Goal: Book appointment/travel/reservation

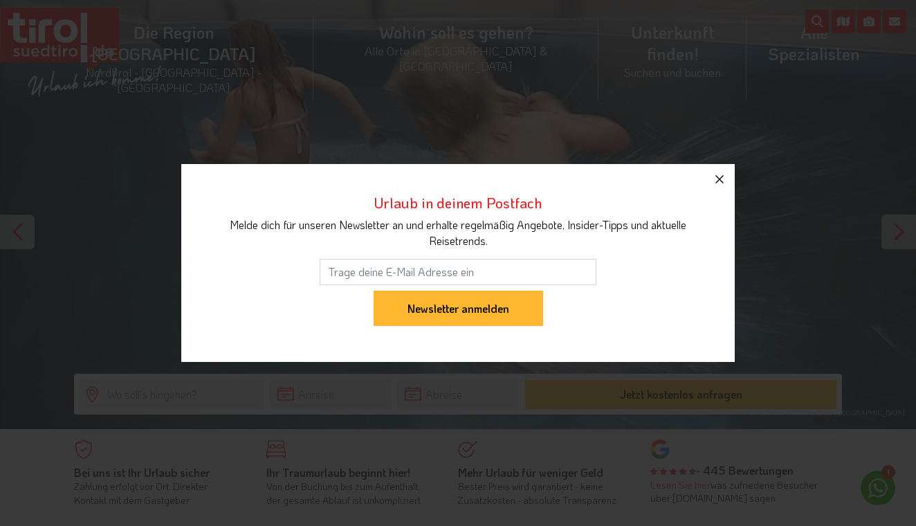
click at [717, 184] on icon "button" at bounding box center [720, 179] width 17 height 17
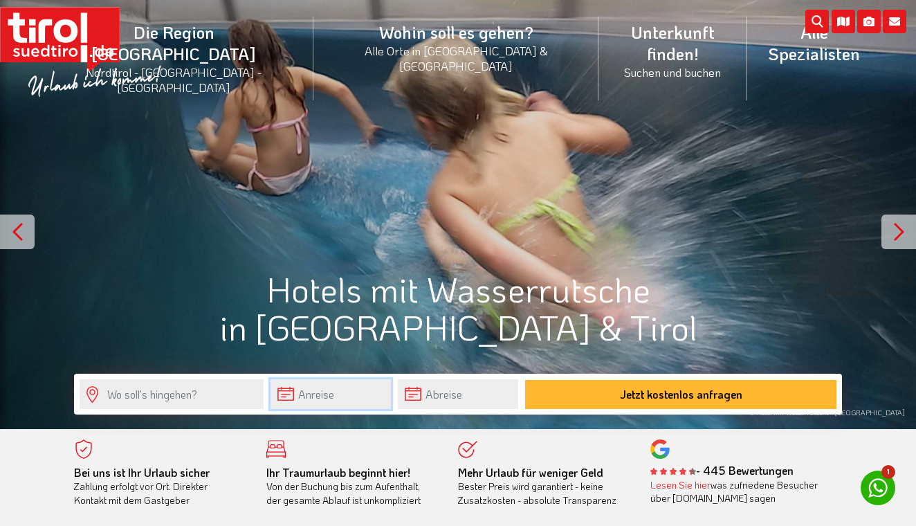
click at [298, 394] on input "text" at bounding box center [331, 394] width 120 height 30
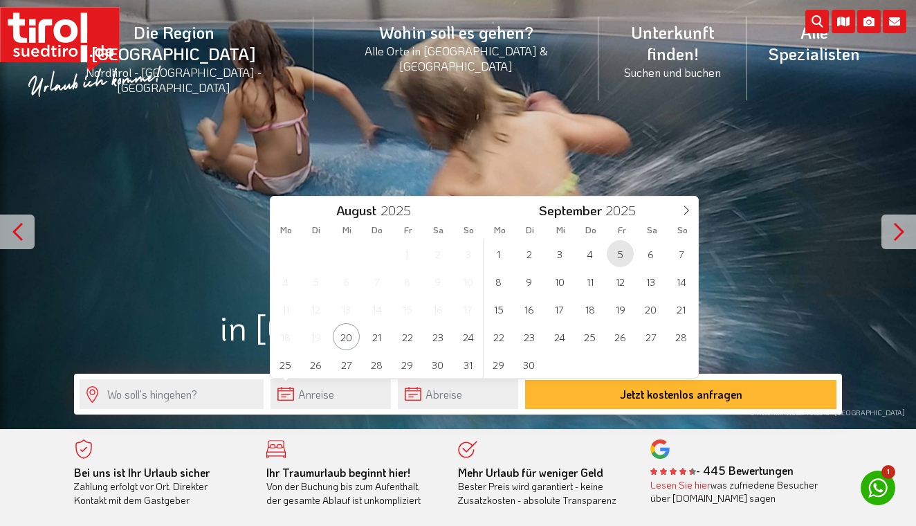
click at [613, 252] on span "5" at bounding box center [620, 253] width 27 height 27
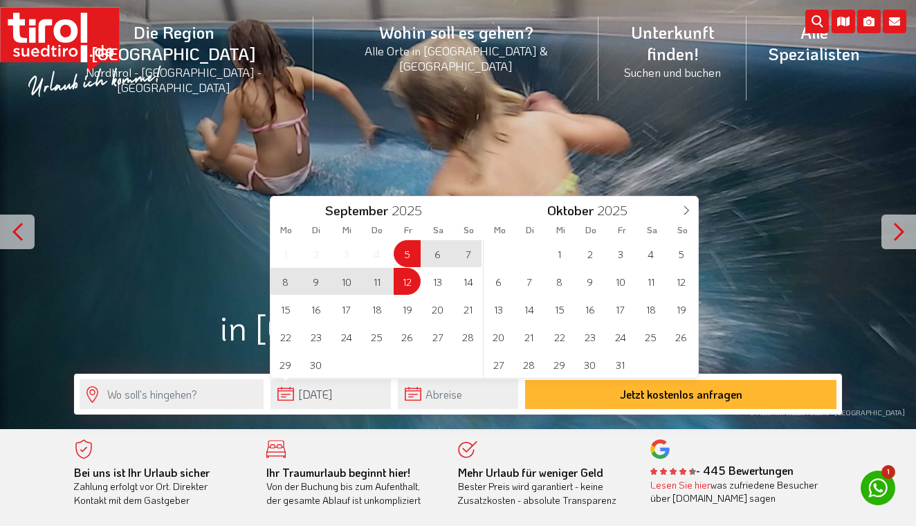
click at [417, 283] on span "12" at bounding box center [407, 281] width 27 height 27
type input "[DATE]"
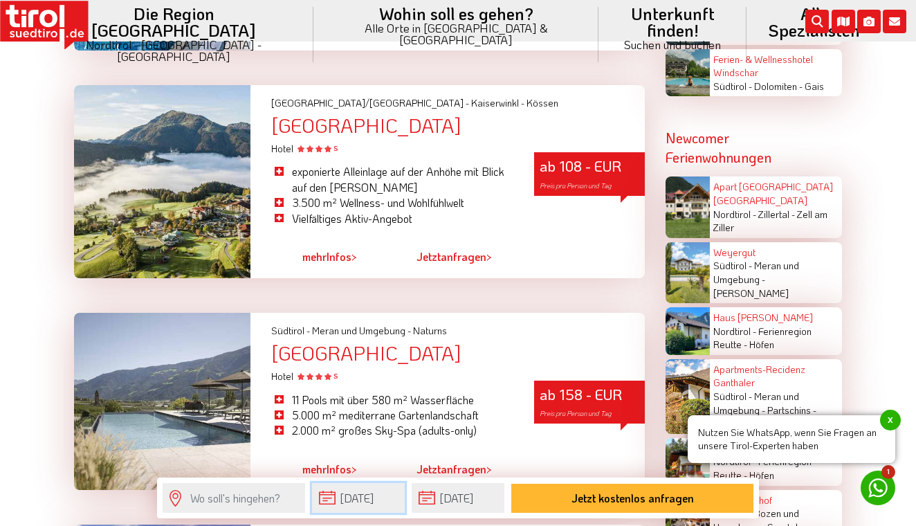
scroll to position [2727, 0]
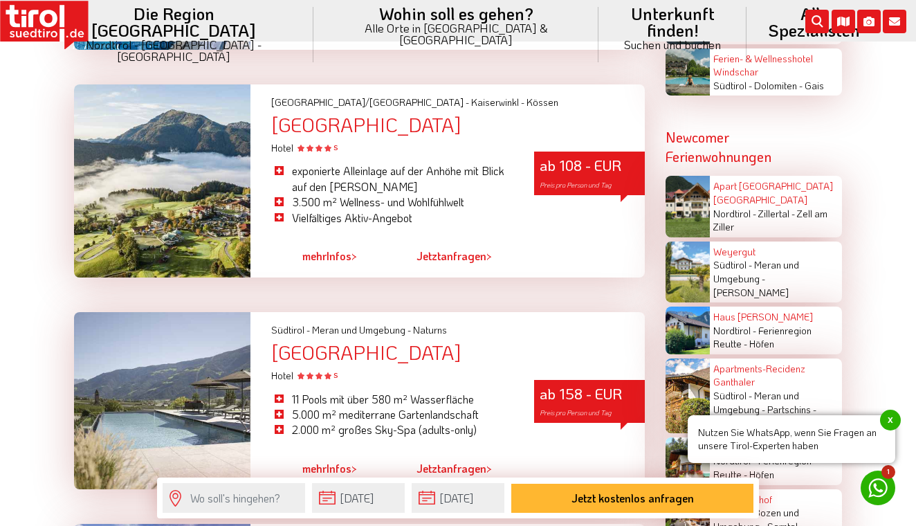
click at [356, 342] on div "[GEOGRAPHIC_DATA]" at bounding box center [458, 352] width 374 height 21
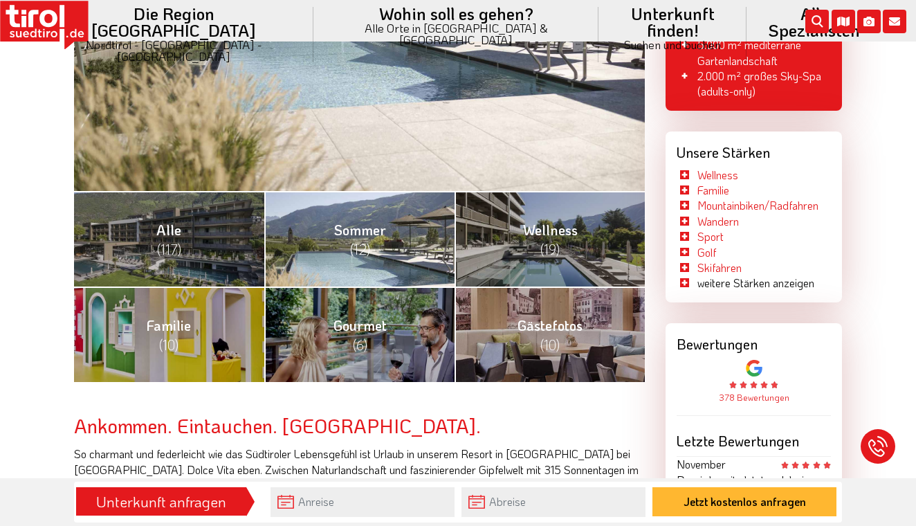
scroll to position [451, 0]
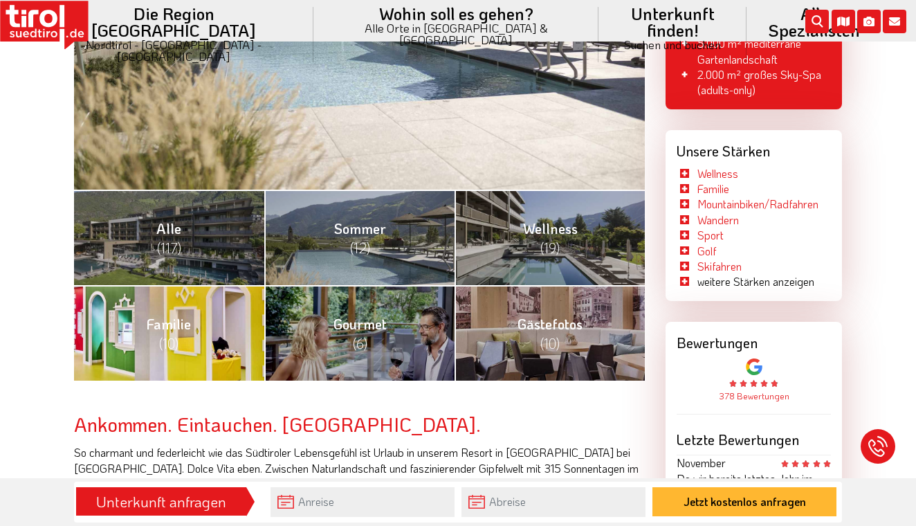
click at [173, 343] on span "(10)" at bounding box center [168, 343] width 19 height 18
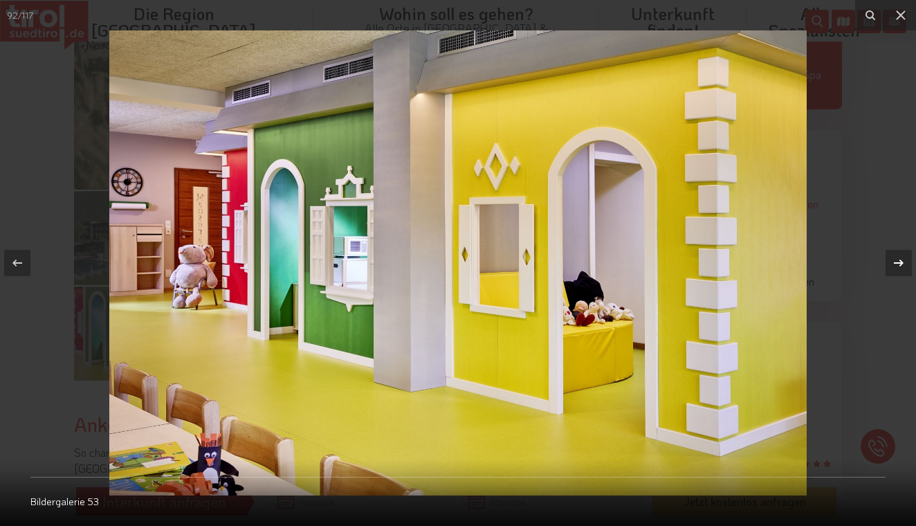
click at [902, 264] on icon at bounding box center [899, 263] width 10 height 7
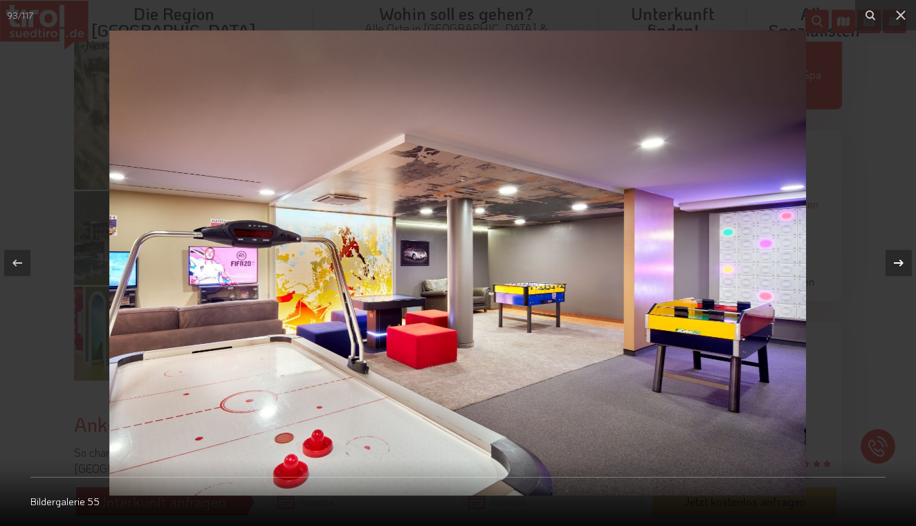
click at [901, 264] on icon at bounding box center [899, 263] width 10 height 7
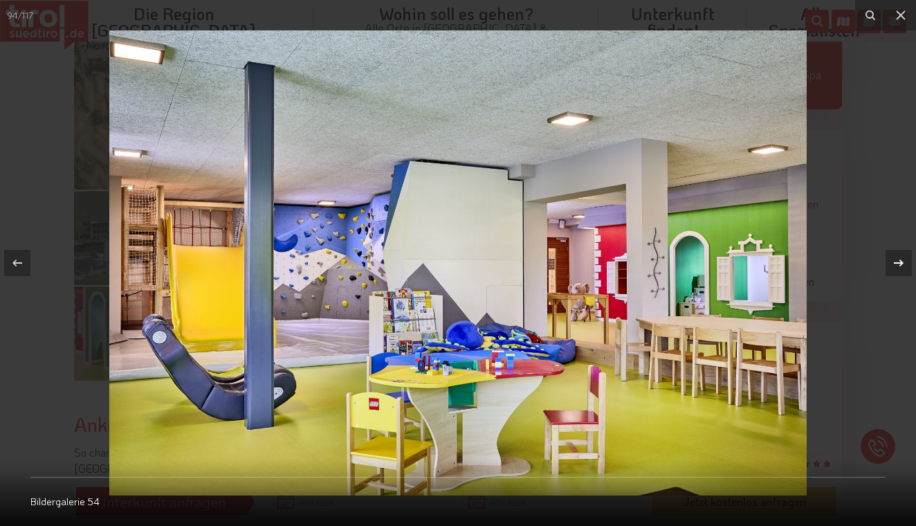
click at [901, 264] on icon at bounding box center [899, 263] width 10 height 7
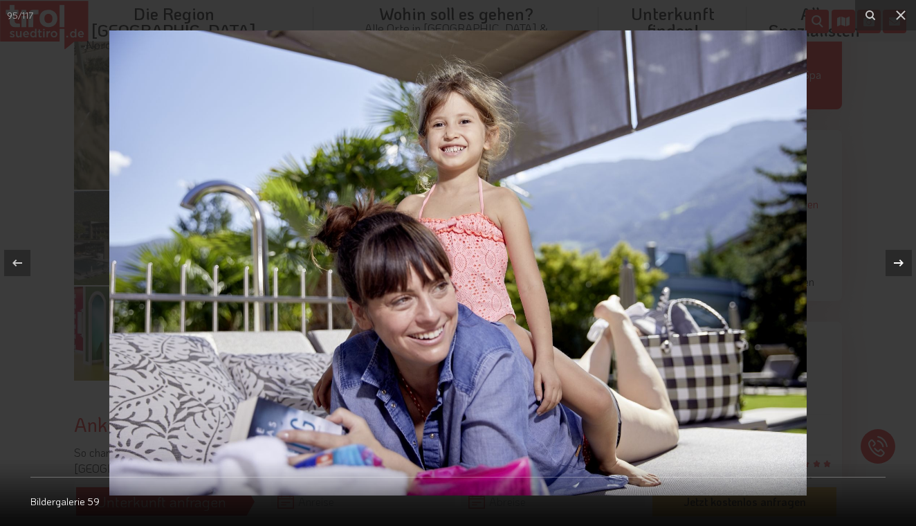
click at [901, 264] on icon at bounding box center [899, 263] width 10 height 7
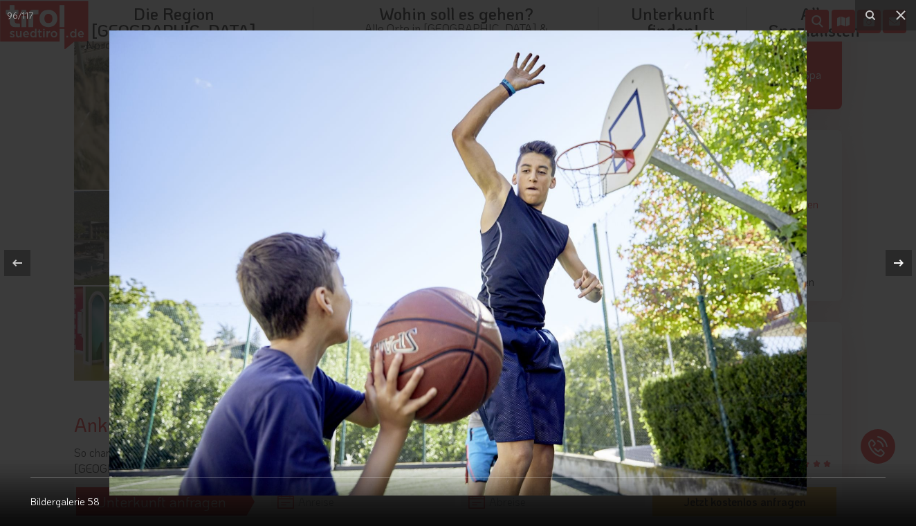
click at [901, 264] on icon at bounding box center [899, 263] width 10 height 7
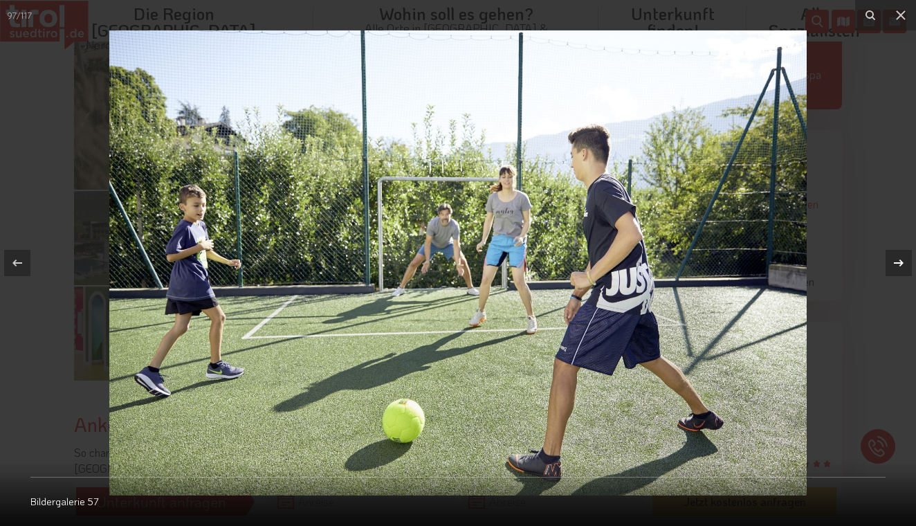
click at [901, 264] on icon at bounding box center [899, 263] width 10 height 7
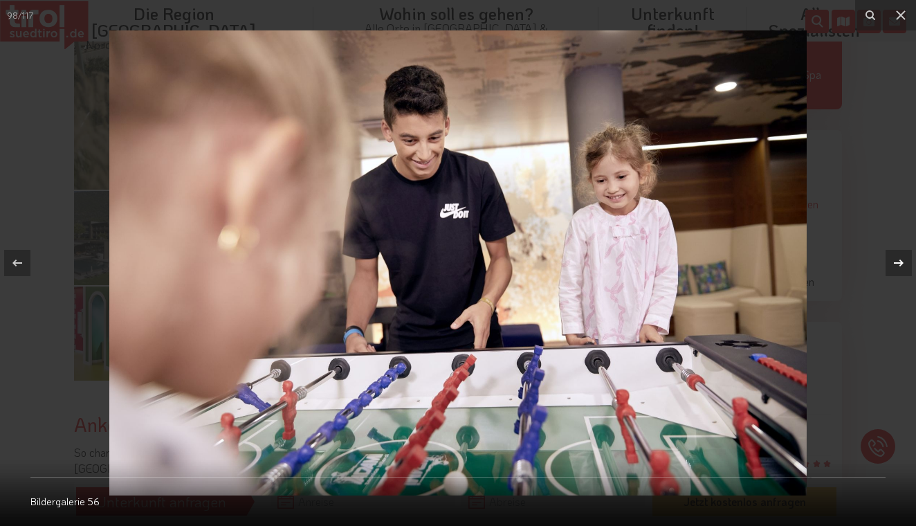
click at [901, 264] on icon at bounding box center [899, 263] width 10 height 7
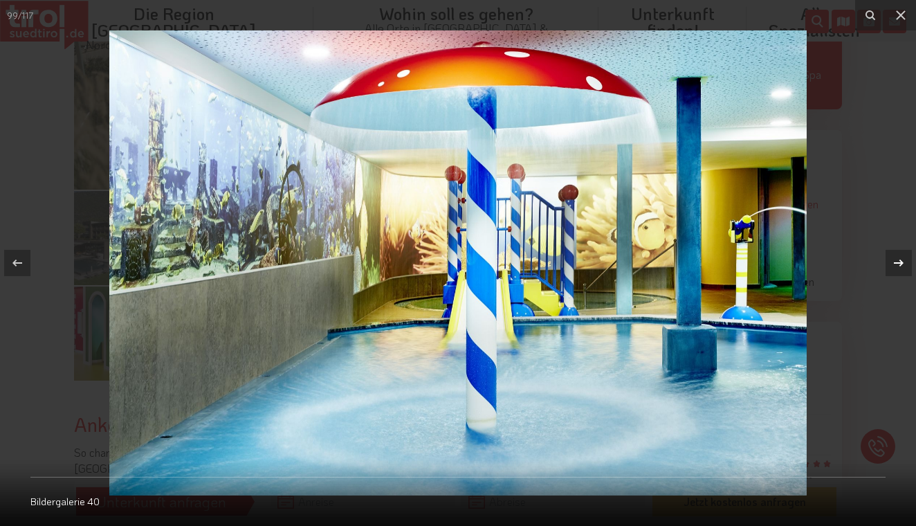
click at [901, 264] on icon at bounding box center [899, 263] width 10 height 7
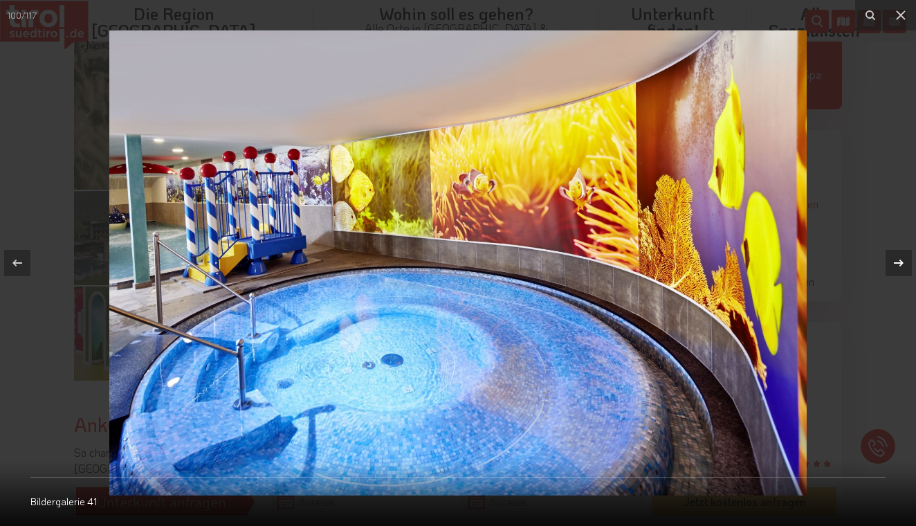
click at [901, 264] on icon at bounding box center [899, 263] width 10 height 7
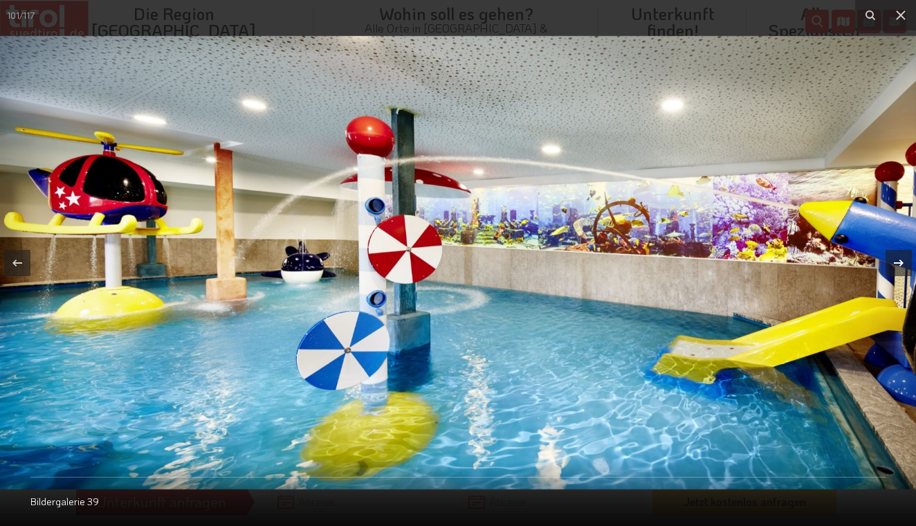
click at [901, 264] on icon at bounding box center [899, 263] width 10 height 7
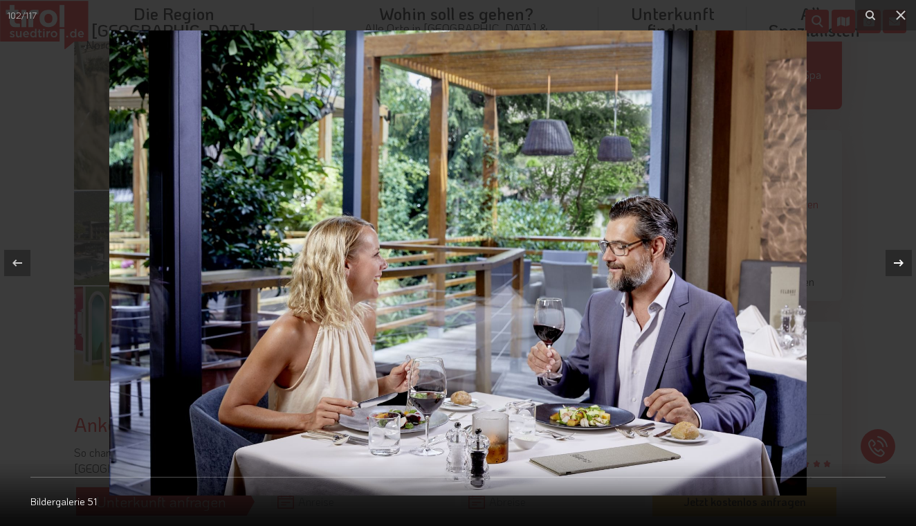
click at [901, 264] on icon at bounding box center [899, 263] width 10 height 7
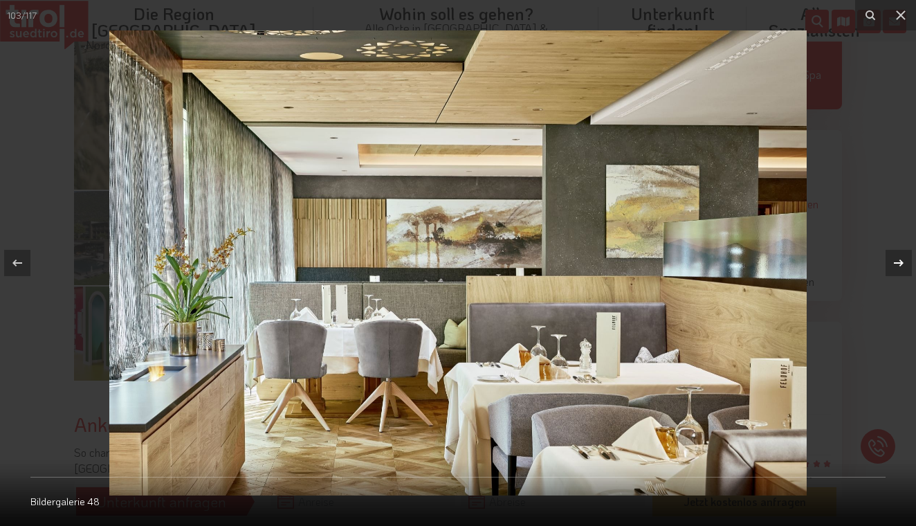
click at [901, 264] on icon at bounding box center [899, 263] width 10 height 7
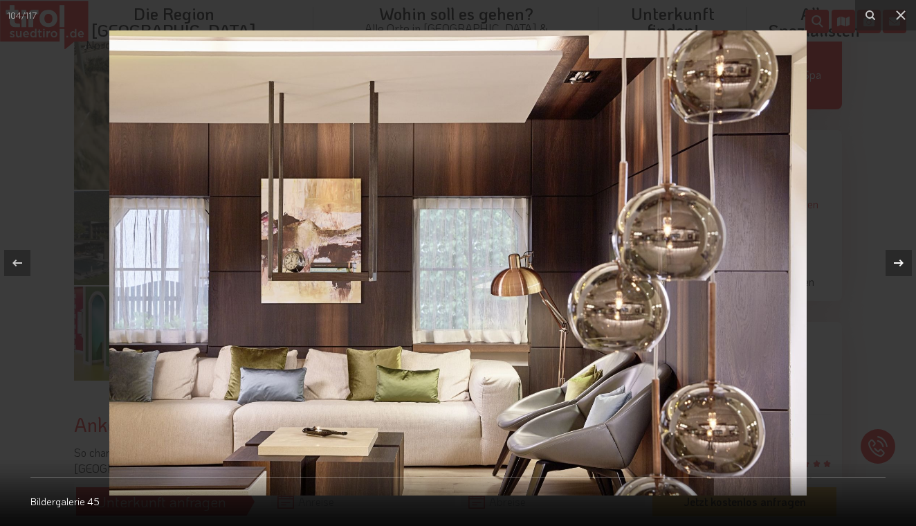
click at [901, 264] on icon at bounding box center [899, 263] width 10 height 7
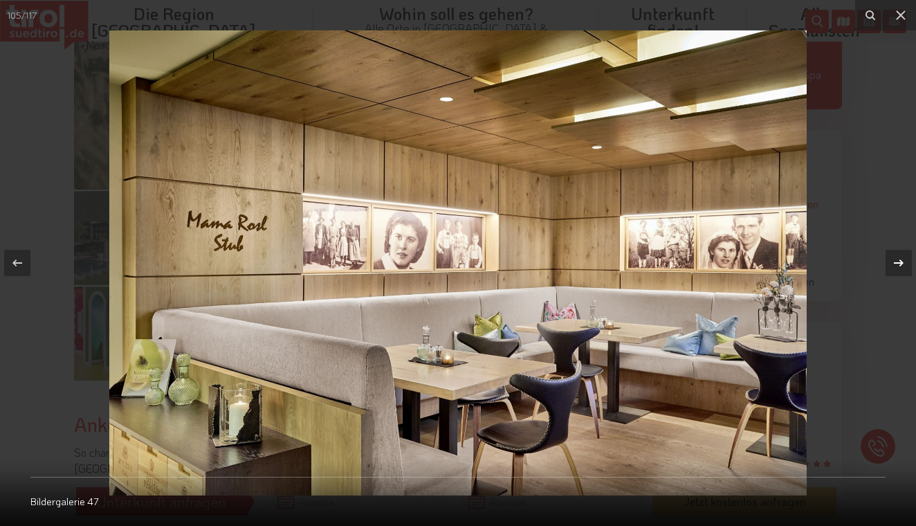
click at [901, 264] on icon at bounding box center [899, 263] width 10 height 7
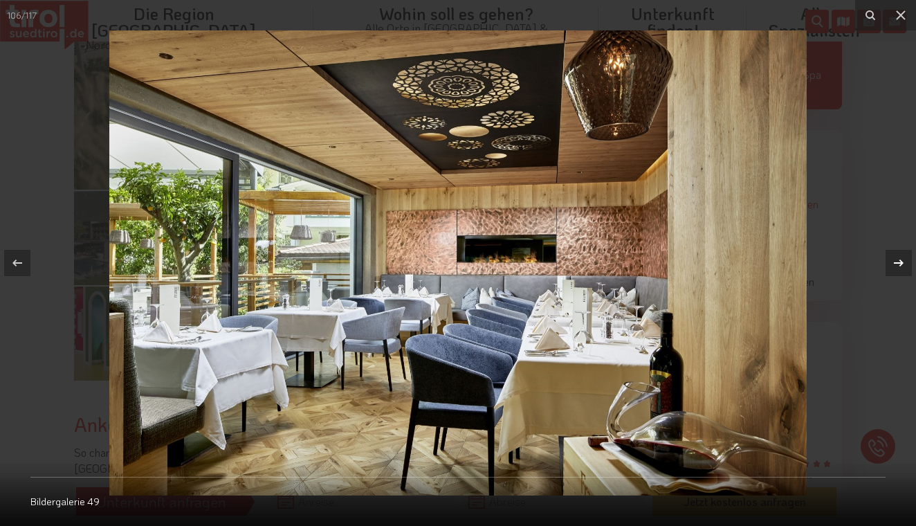
click at [901, 264] on icon at bounding box center [899, 263] width 10 height 7
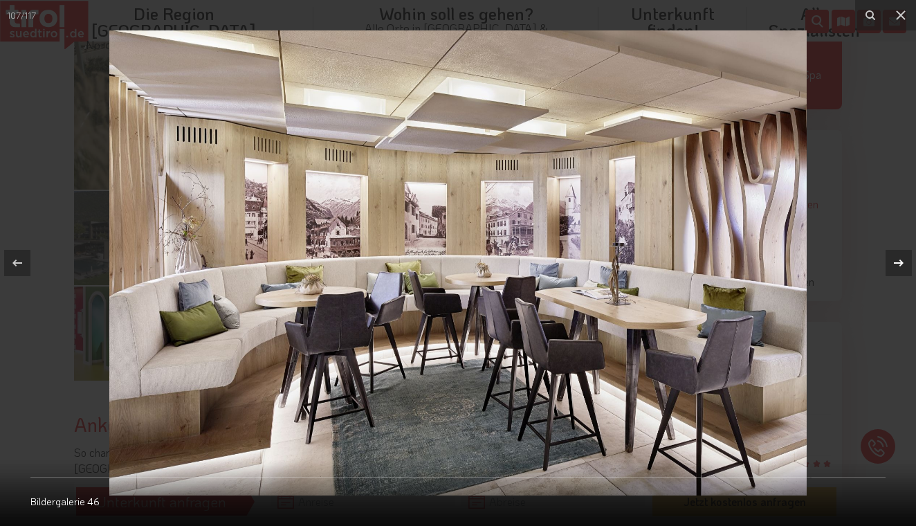
click at [901, 264] on icon at bounding box center [899, 263] width 10 height 7
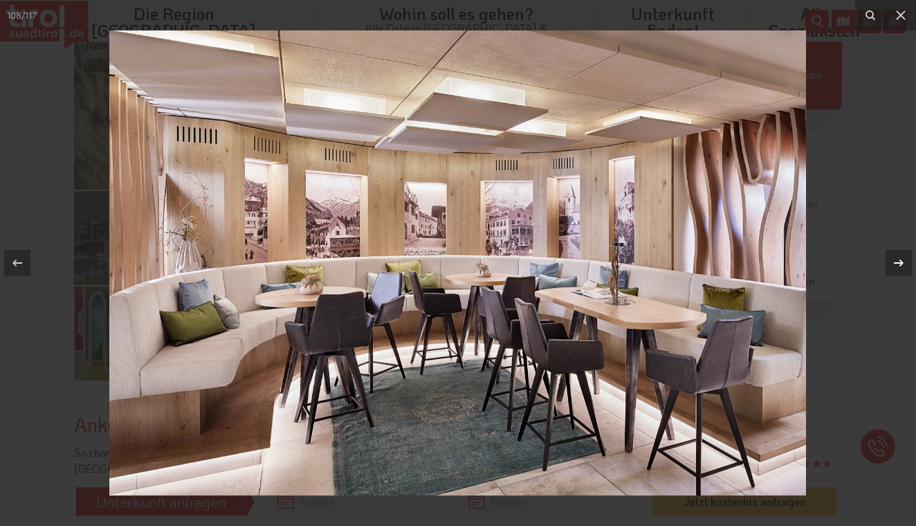
click at [901, 264] on icon at bounding box center [899, 263] width 10 height 7
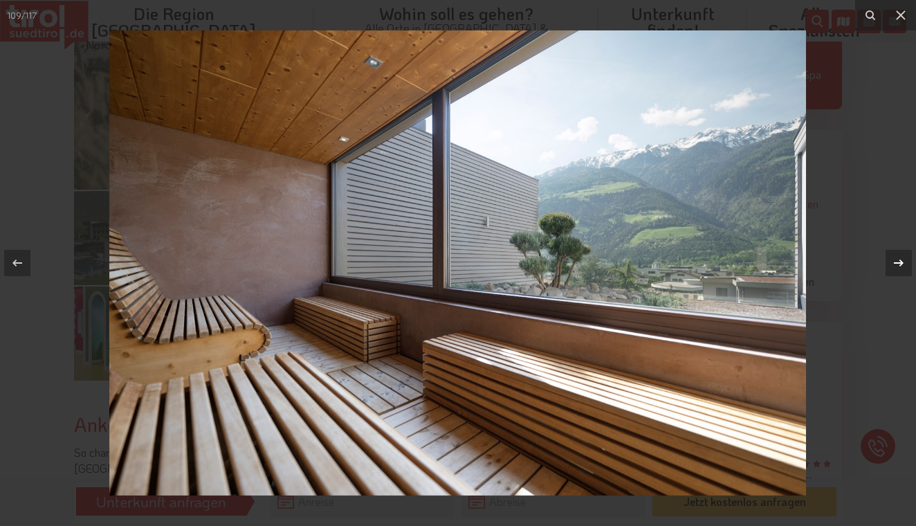
click at [902, 266] on icon at bounding box center [899, 263] width 17 height 17
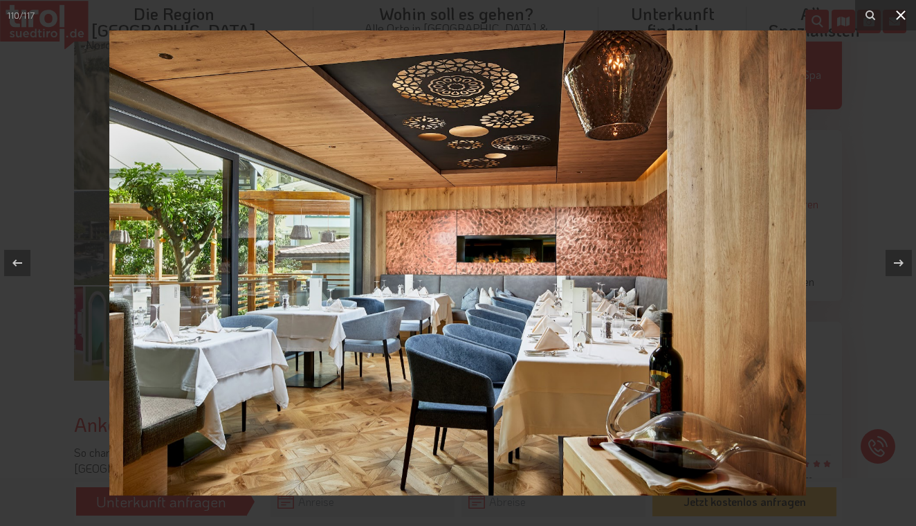
click at [901, 16] on icon at bounding box center [901, 15] width 10 height 10
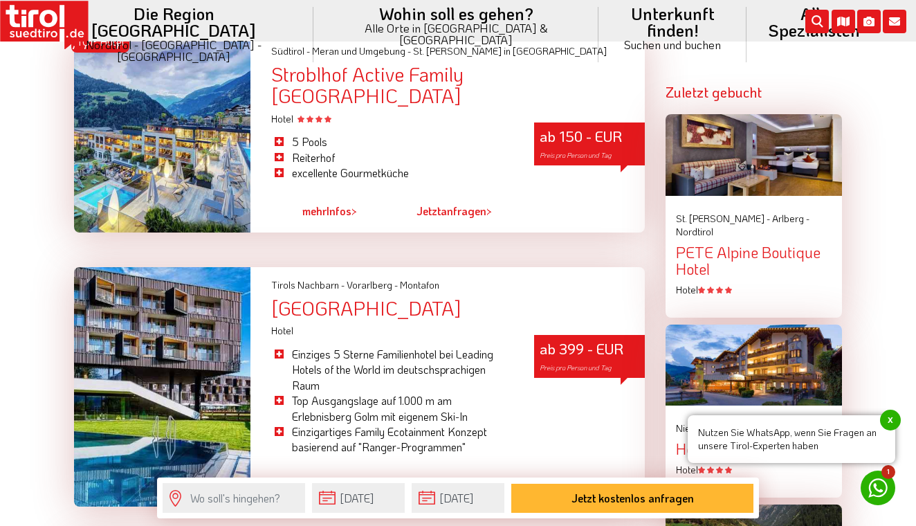
scroll to position [1385, 0]
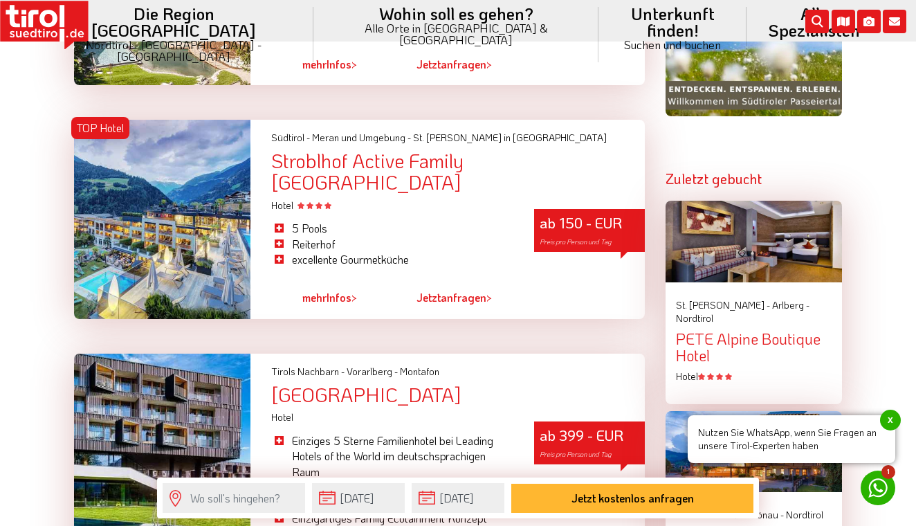
click at [465, 173] on div "Stroblhof Active Family [GEOGRAPHIC_DATA]" at bounding box center [458, 171] width 374 height 43
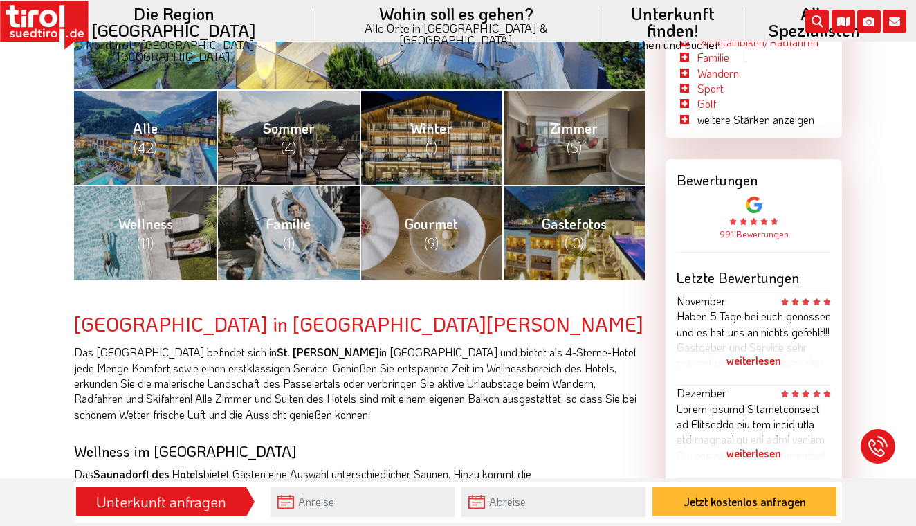
scroll to position [553, 0]
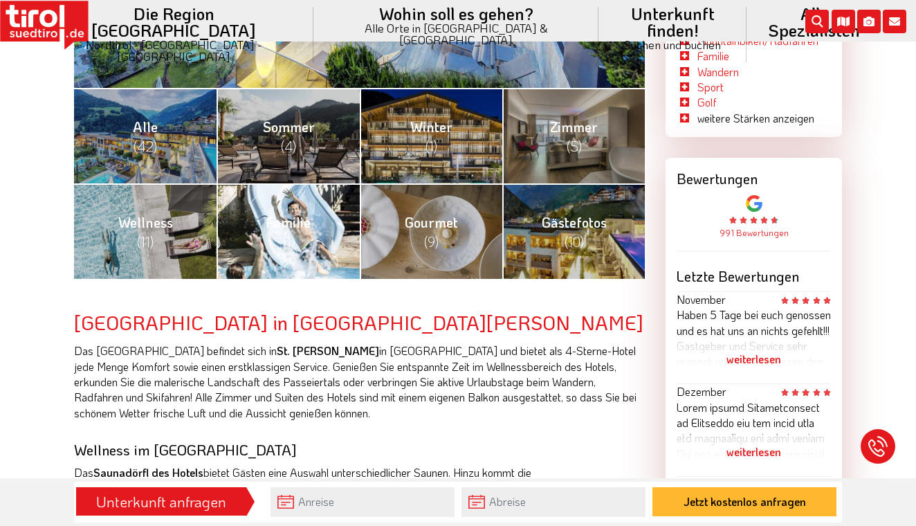
click at [285, 237] on span "(1)" at bounding box center [289, 242] width 12 height 18
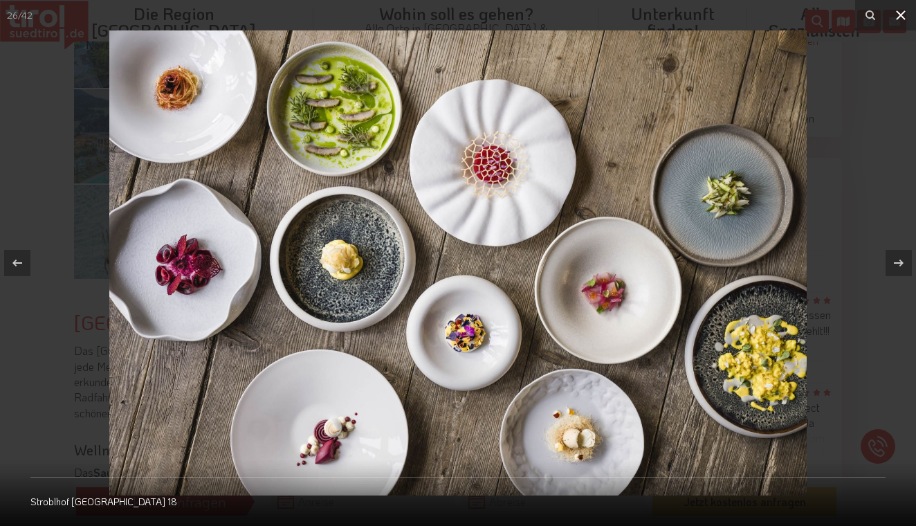
click at [903, 17] on icon at bounding box center [901, 15] width 10 height 10
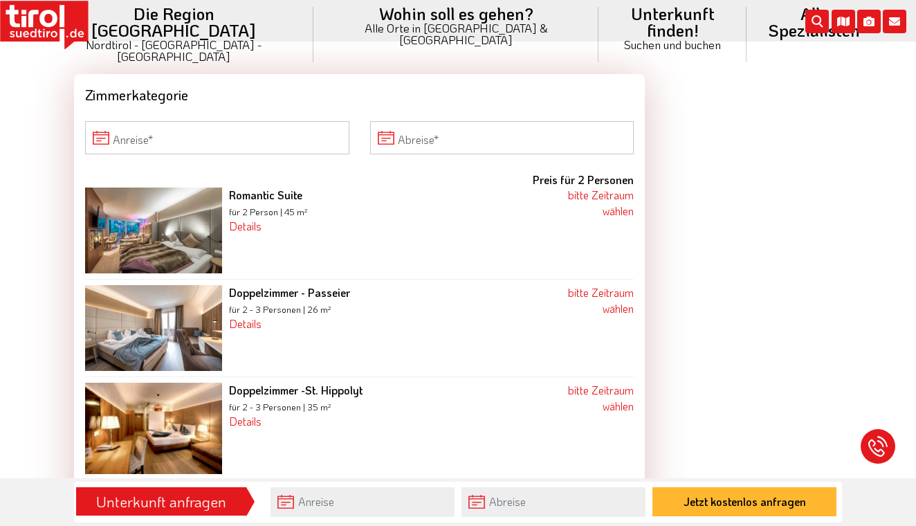
scroll to position [1372, 0]
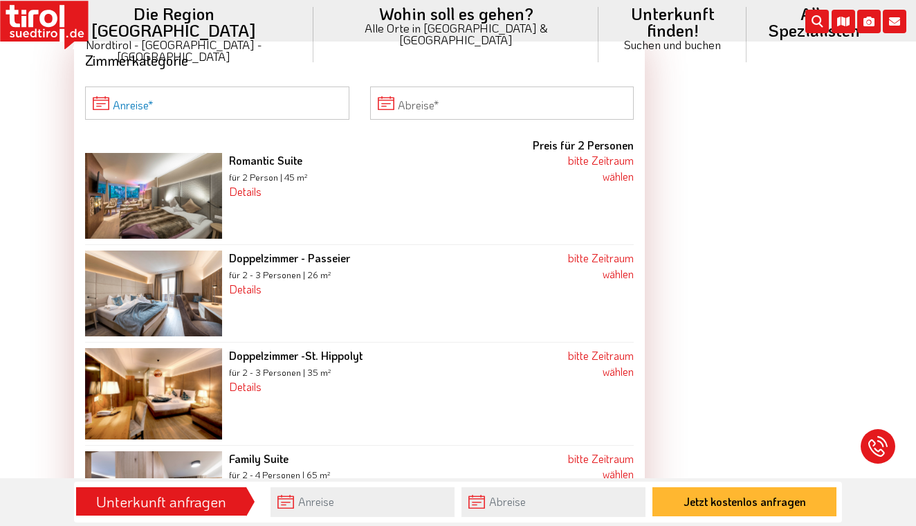
click at [240, 87] on input "Anreise" at bounding box center [217, 103] width 264 height 33
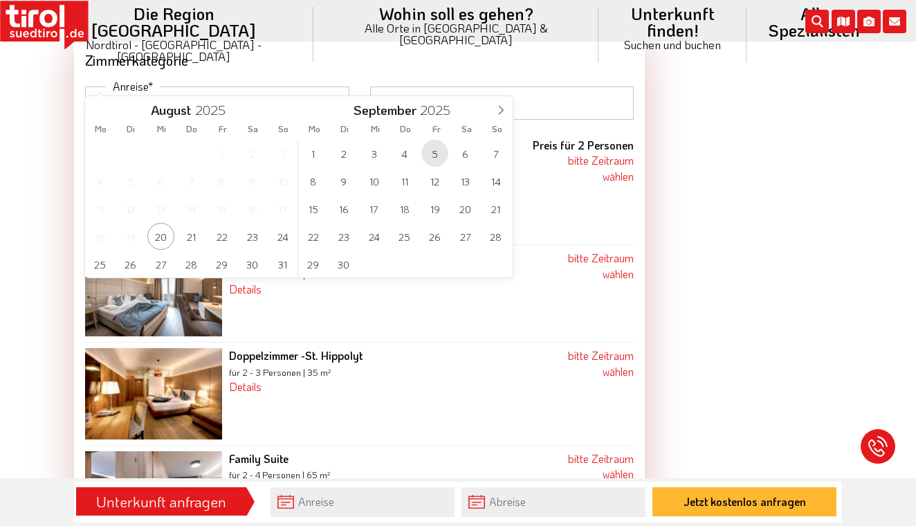
click at [436, 156] on span "5" at bounding box center [435, 153] width 27 height 27
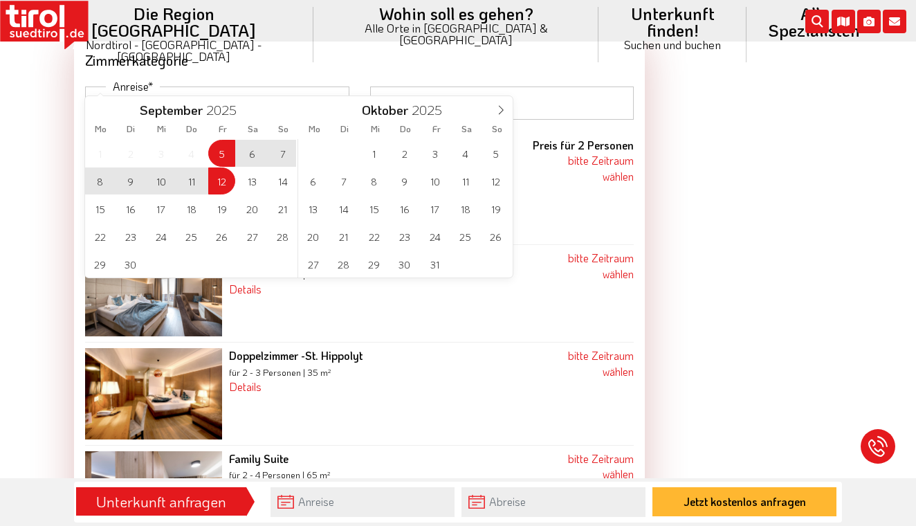
click at [229, 177] on span "12" at bounding box center [221, 181] width 27 height 27
type input "[DATE]"
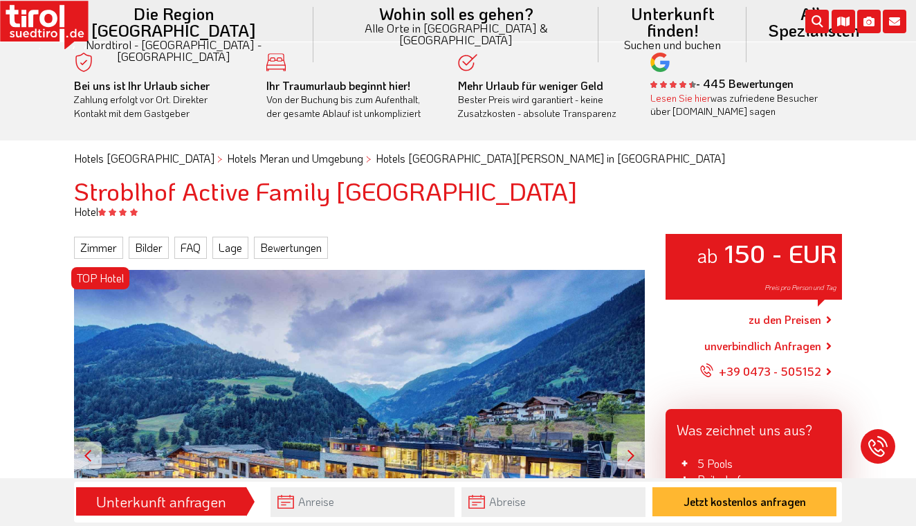
scroll to position [0, 0]
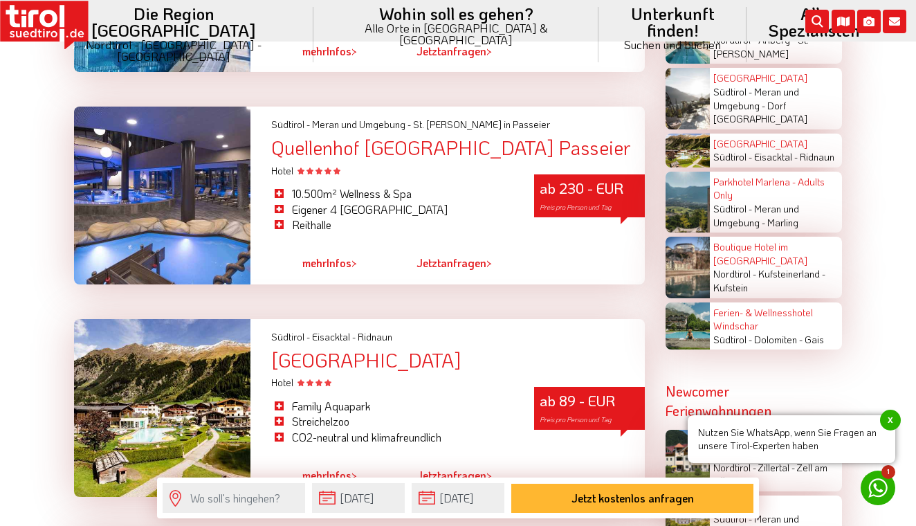
scroll to position [1905, 0]
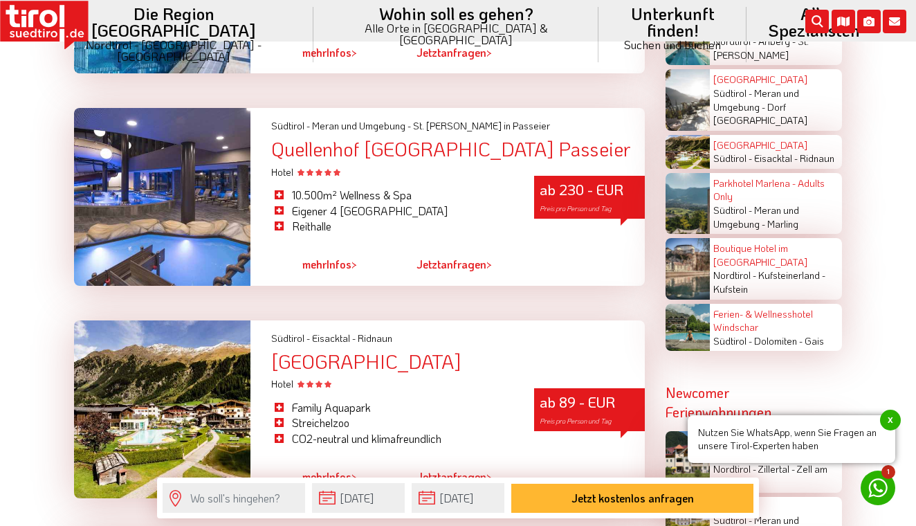
click at [435, 138] on div "Quellenhof [GEOGRAPHIC_DATA] Passeier" at bounding box center [458, 148] width 374 height 21
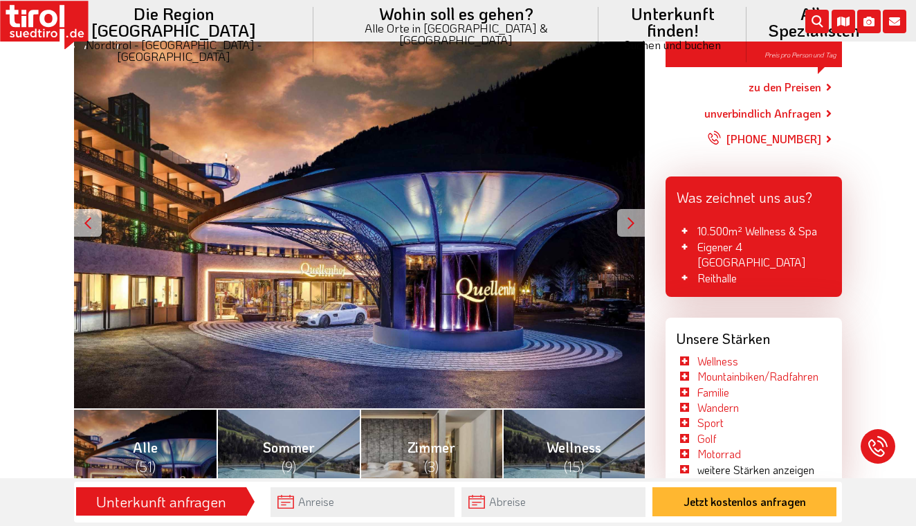
scroll to position [159, 0]
